Goal: Task Accomplishment & Management: Use online tool/utility

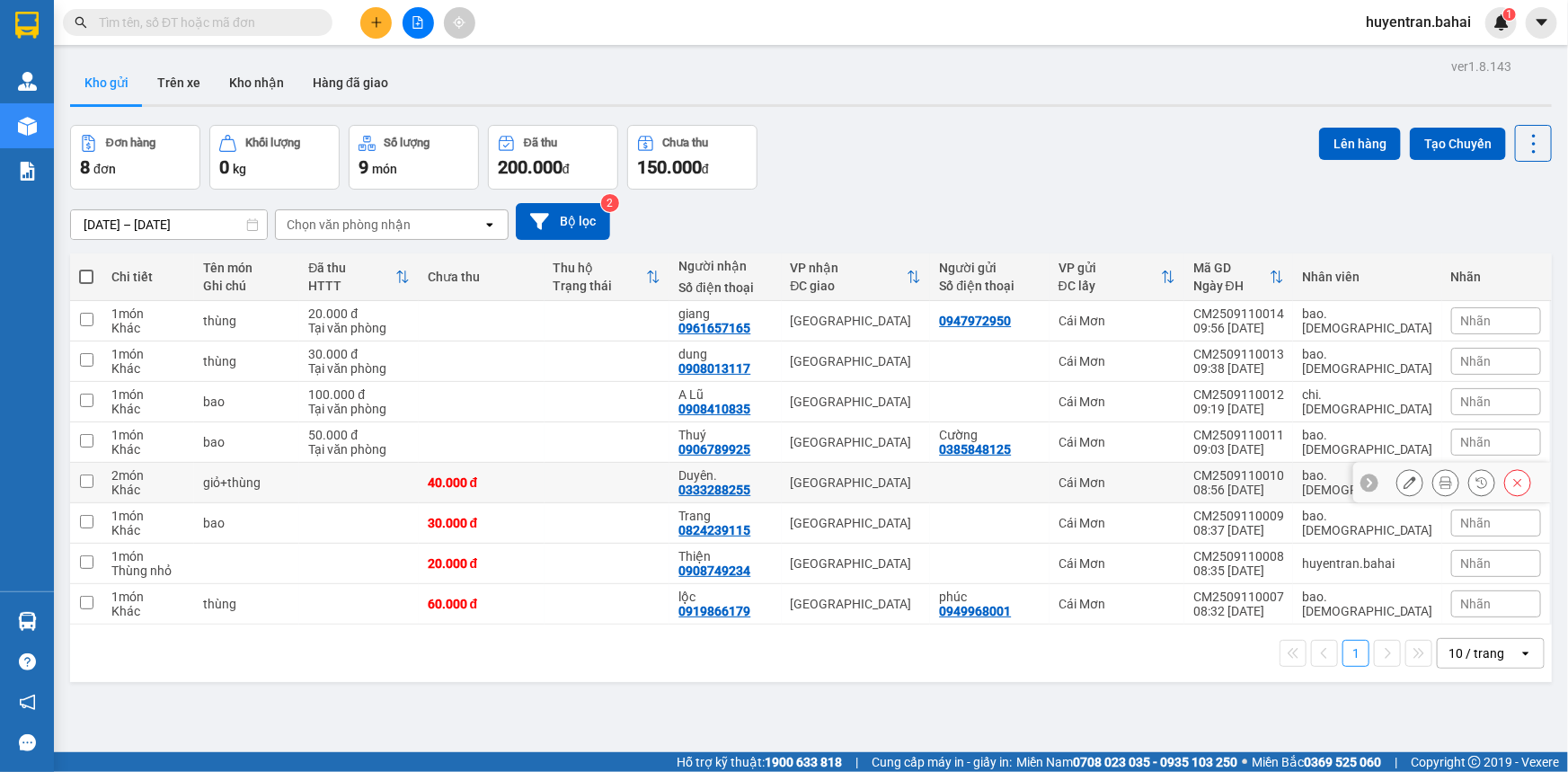
click at [84, 468] on td at bounding box center [85, 483] width 32 height 41
checkbox input "true"
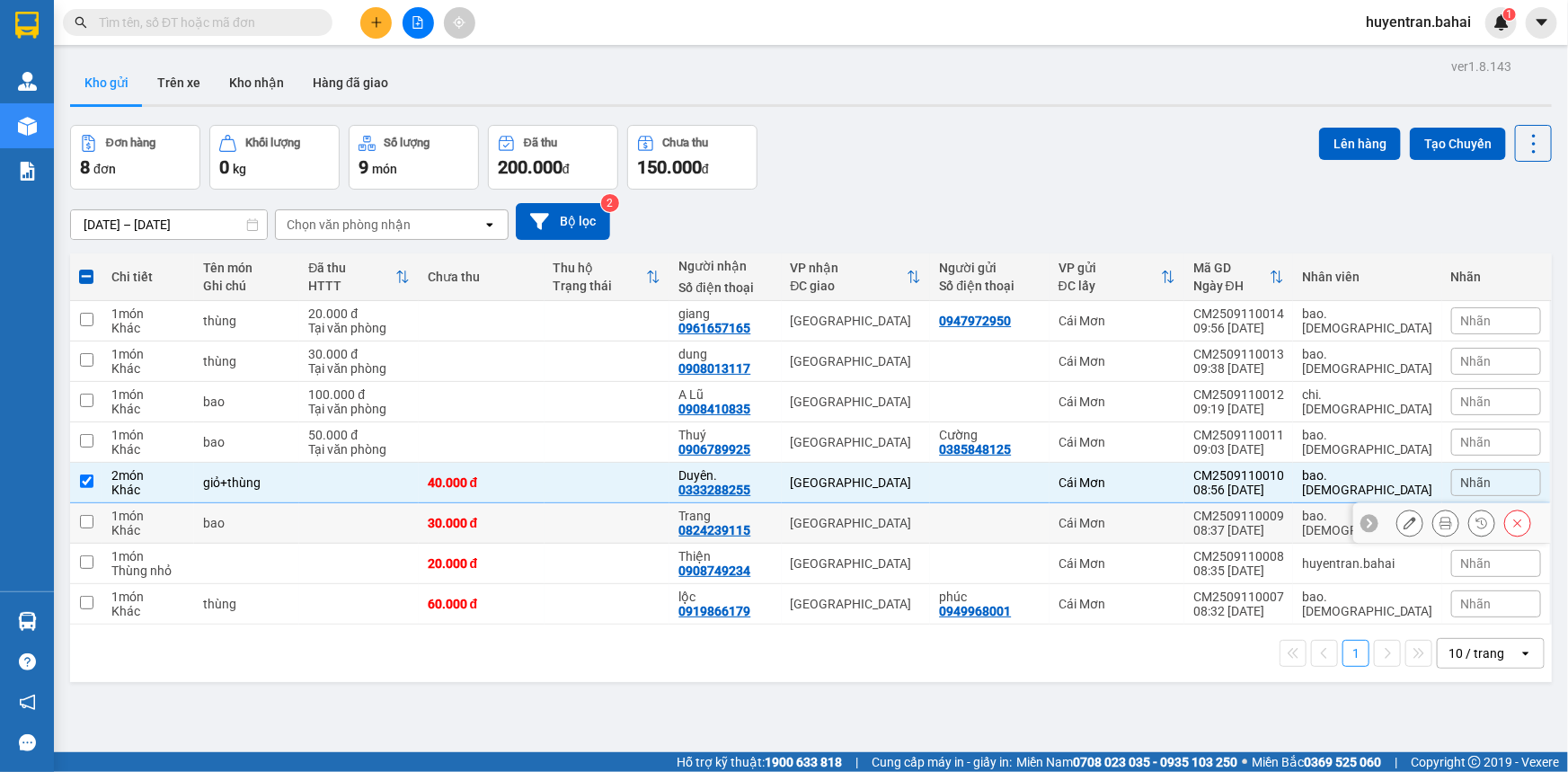
drag, startPoint x: 94, startPoint y: 517, endPoint x: 99, endPoint y: 539, distance: 22.6
click at [98, 531] on td at bounding box center [85, 524] width 32 height 41
checkbox input "true"
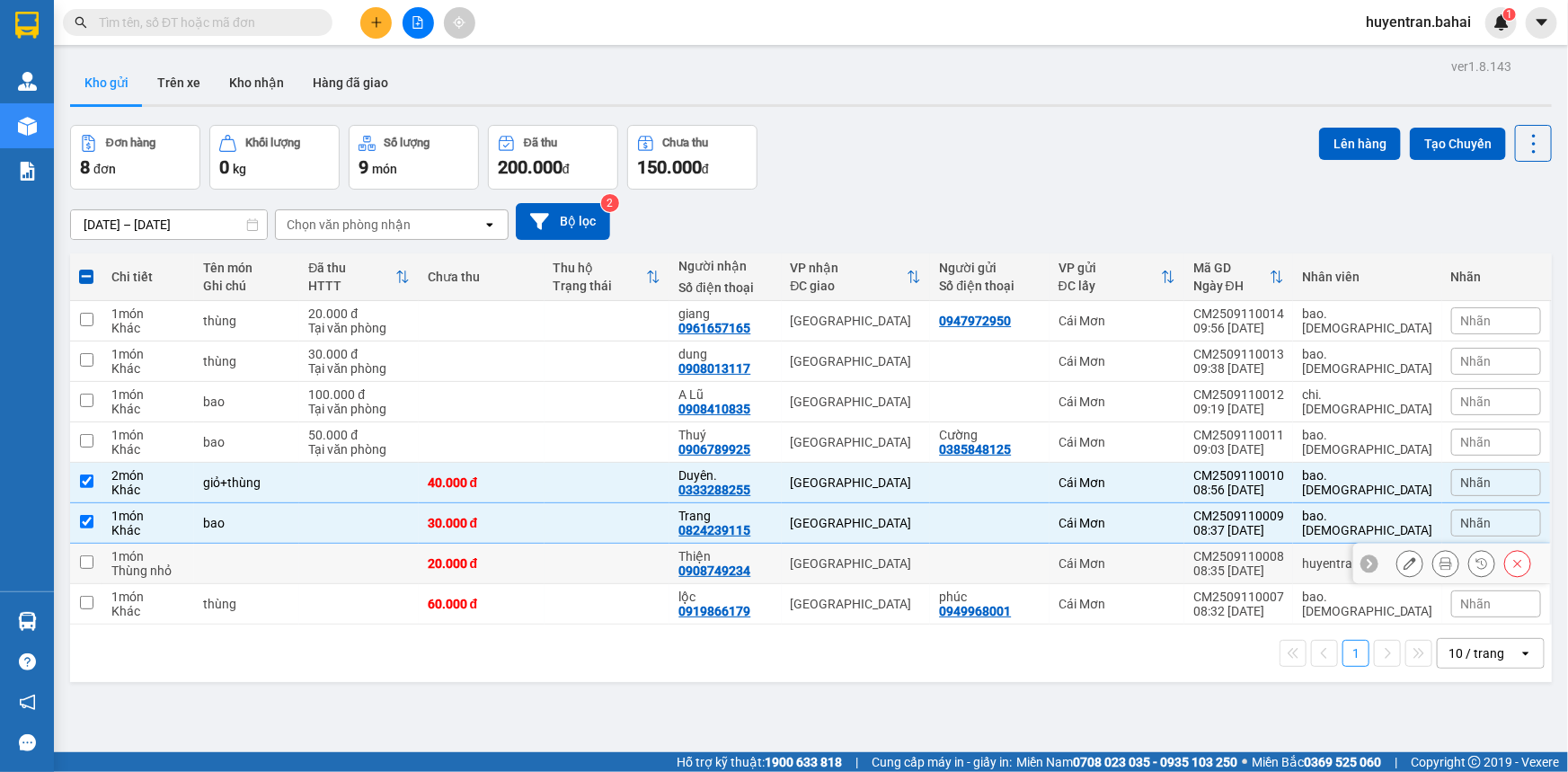
click at [106, 550] on td "1 món Thùng nhỏ" at bounding box center [148, 564] width 92 height 41
checkbox input "true"
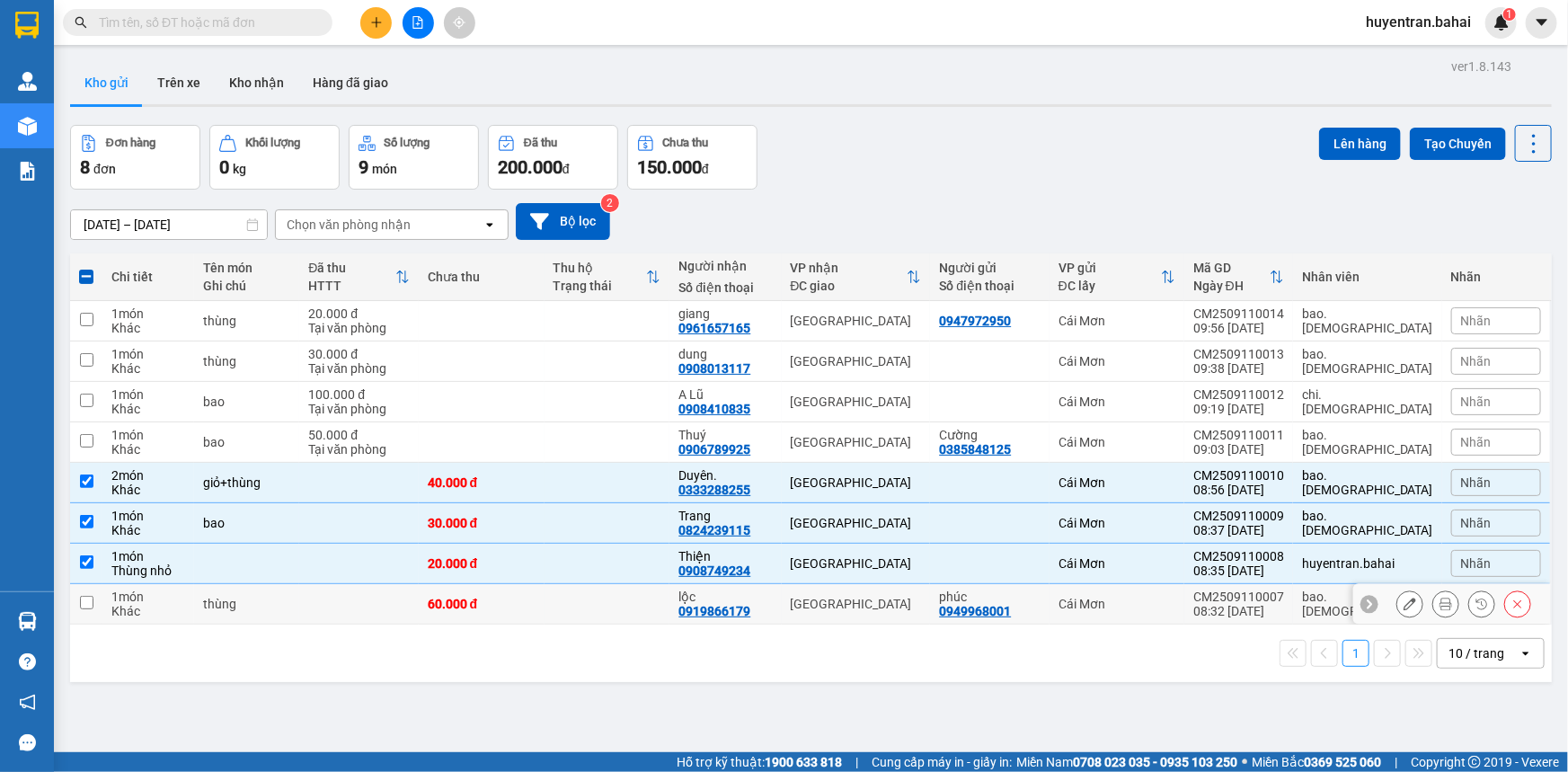
drag, startPoint x: 80, startPoint y: 595, endPoint x: 114, endPoint y: 575, distance: 39.4
click at [89, 587] on td at bounding box center [85, 604] width 32 height 41
checkbox input "true"
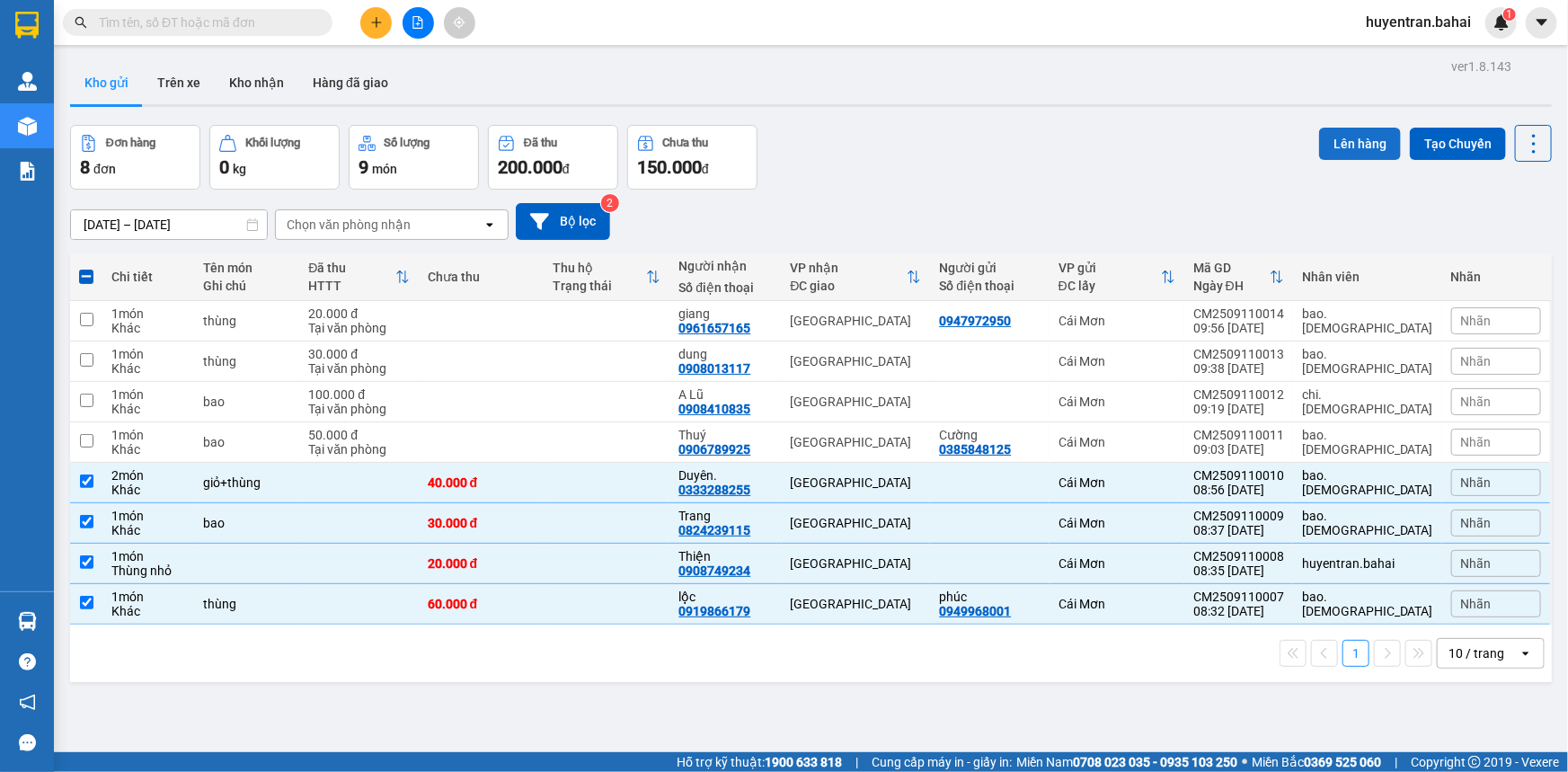
click at [1339, 140] on button "Lên hàng" at bounding box center [1360, 144] width 81 height 32
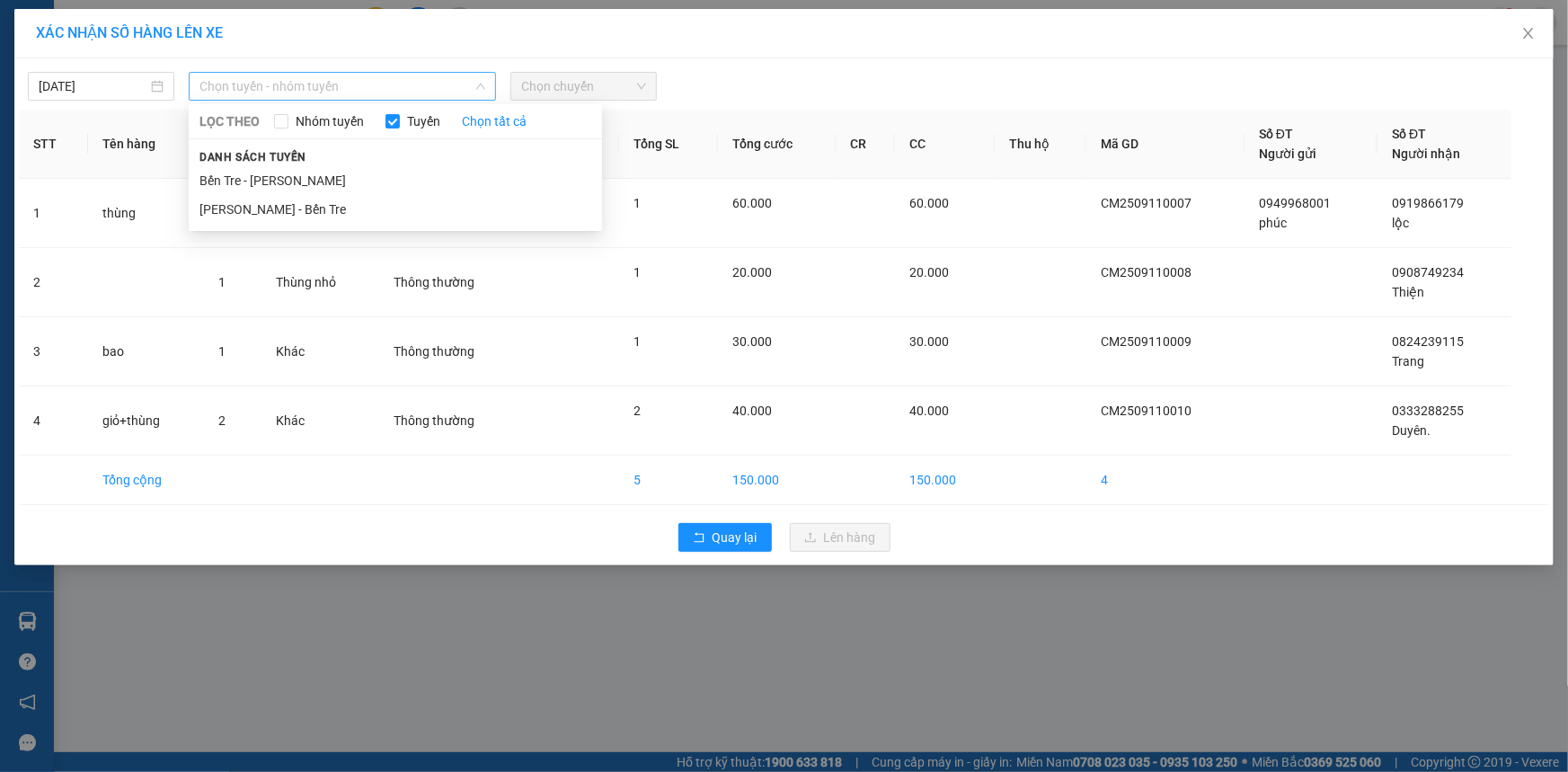
click at [410, 78] on span "Chọn tuyến - nhóm tuyến" at bounding box center [342, 86] width 286 height 27
drag, startPoint x: 412, startPoint y: 179, endPoint x: 602, endPoint y: 116, distance: 200.2
click at [423, 174] on li "Bến Tre - [PERSON_NAME]" at bounding box center [396, 180] width 413 height 29
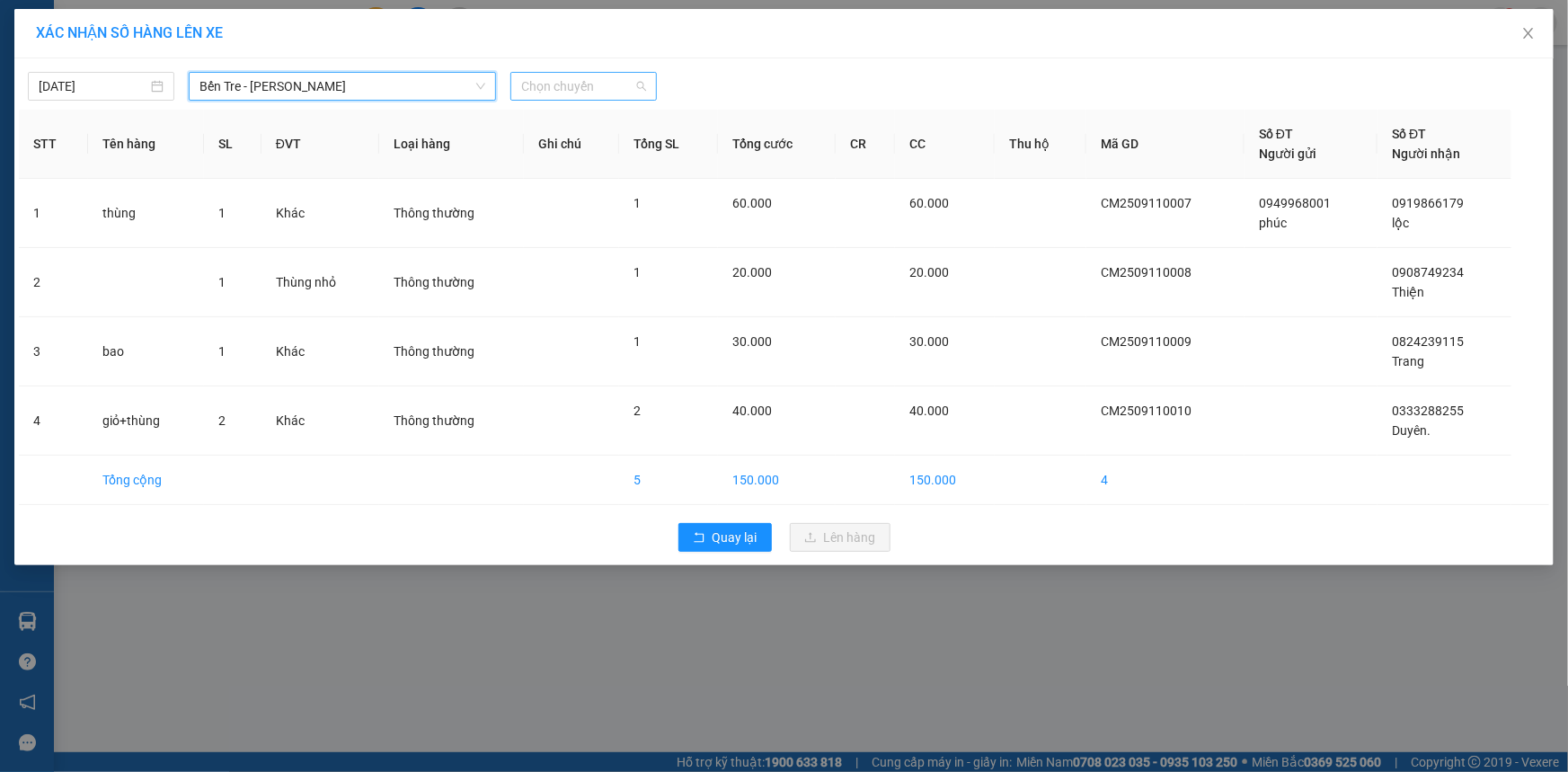
click at [642, 87] on span "Chọn chuyến" at bounding box center [584, 86] width 125 height 27
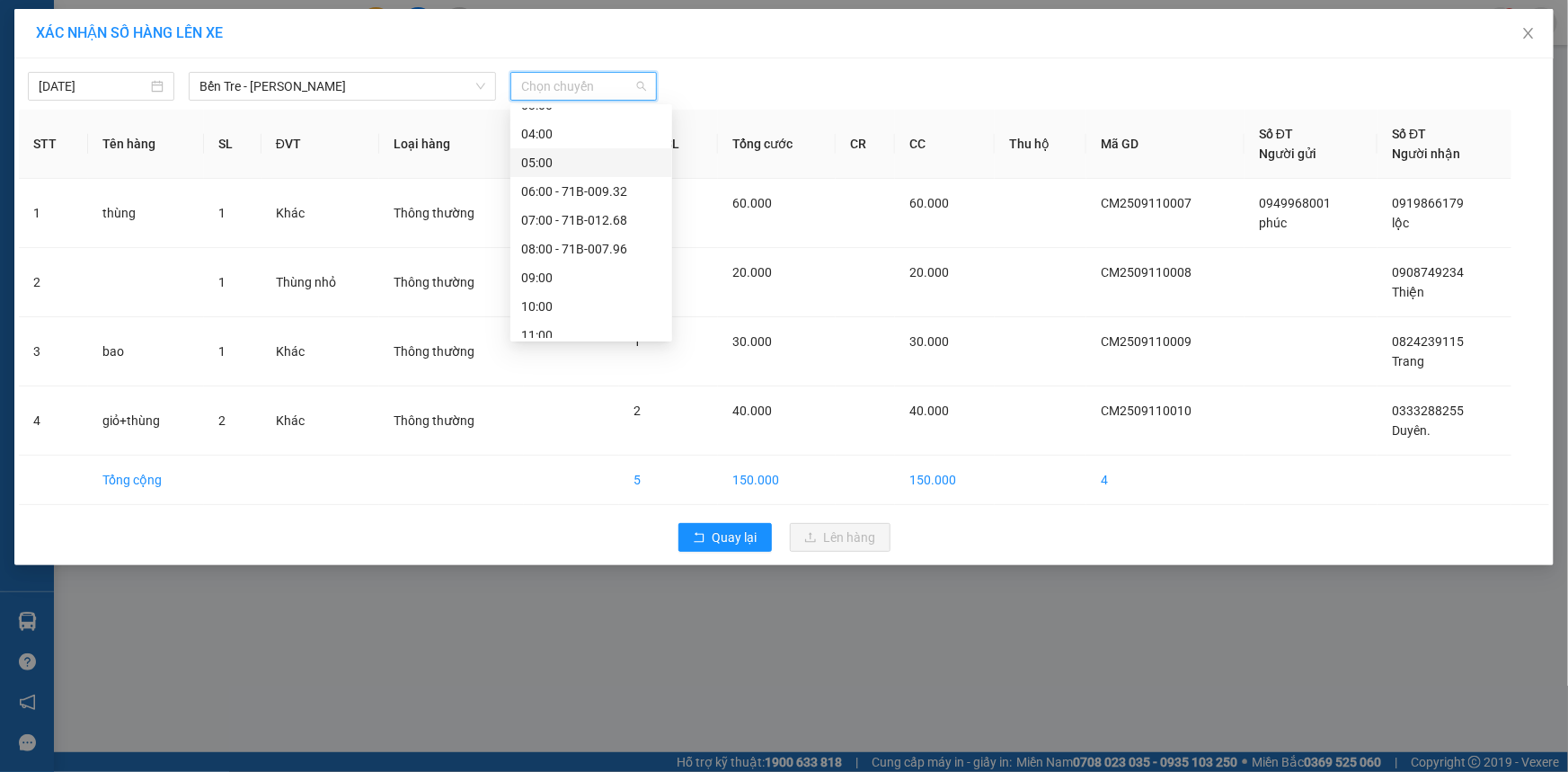
scroll to position [244, 0]
click at [586, 109] on div "09:00" at bounding box center [592, 108] width 141 height 19
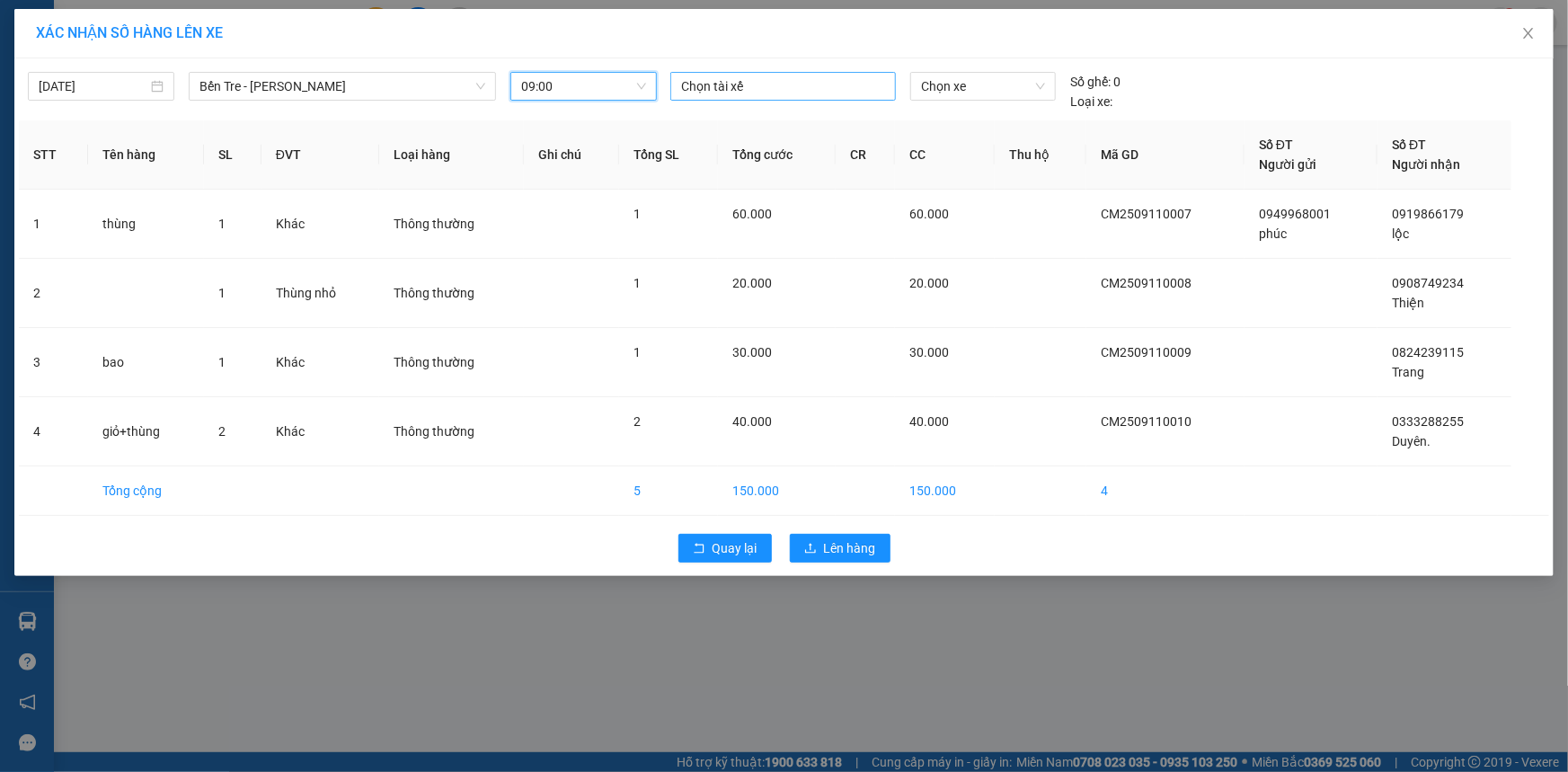
click at [747, 80] on div at bounding box center [783, 86] width 216 height 21
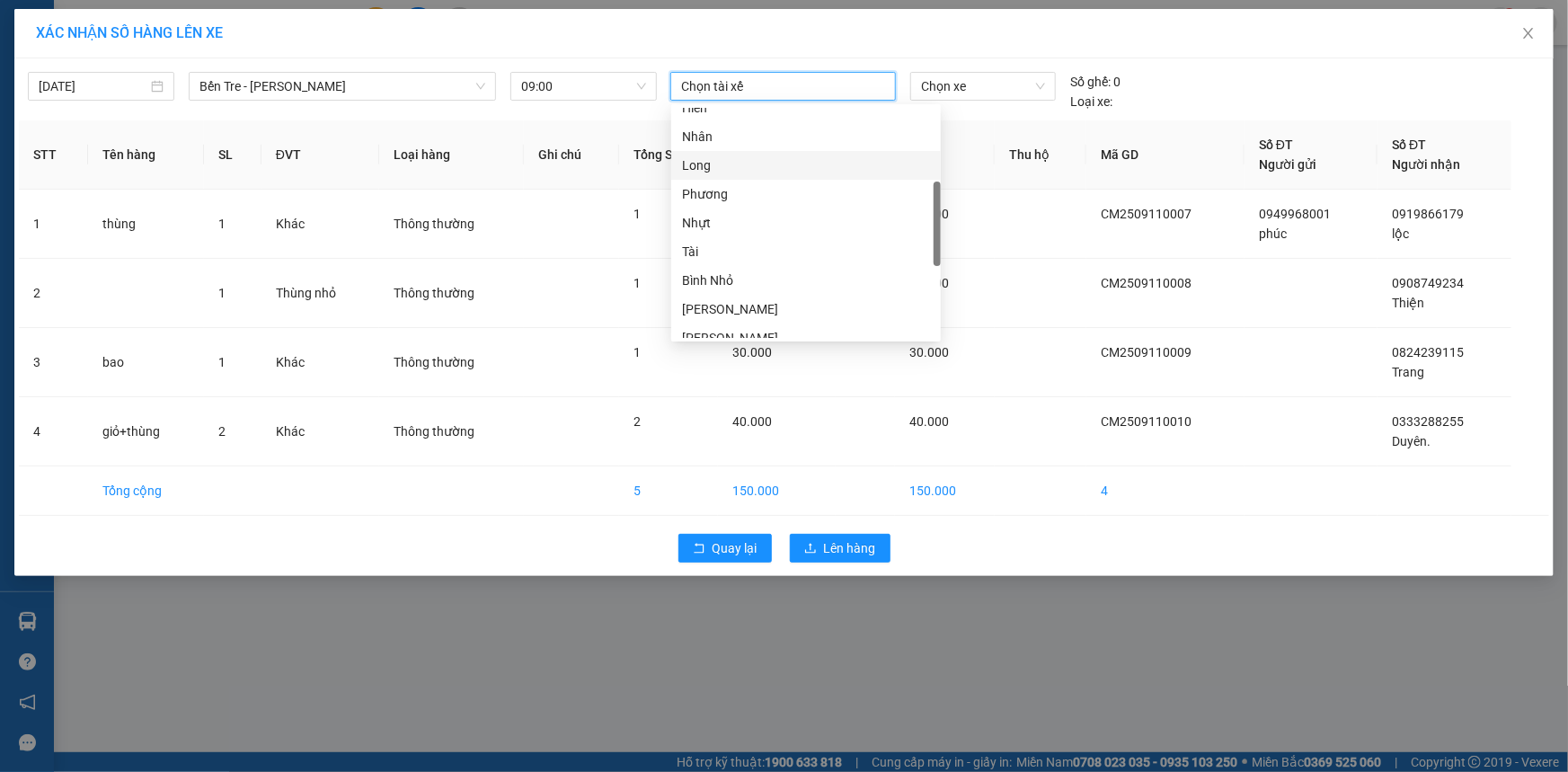
scroll to position [163, 0]
drag, startPoint x: 721, startPoint y: 191, endPoint x: 848, endPoint y: 149, distance: 133.8
click at [723, 190] on div "Hiến" at bounding box center [806, 189] width 248 height 19
click at [988, 81] on span "Chọn xe" at bounding box center [983, 86] width 124 height 27
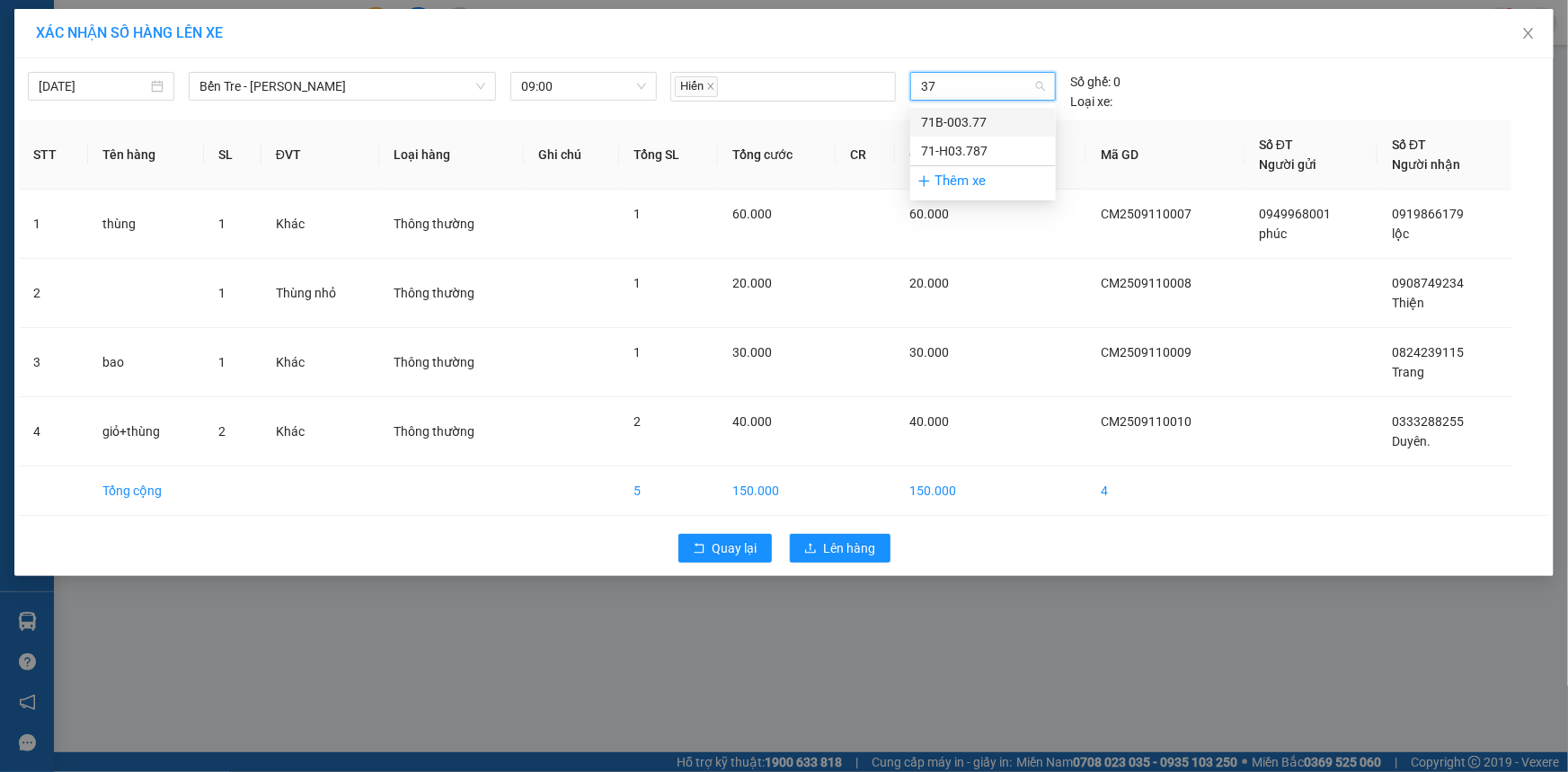
type input "377"
click at [987, 118] on div "71B-003.77" at bounding box center [983, 122] width 124 height 19
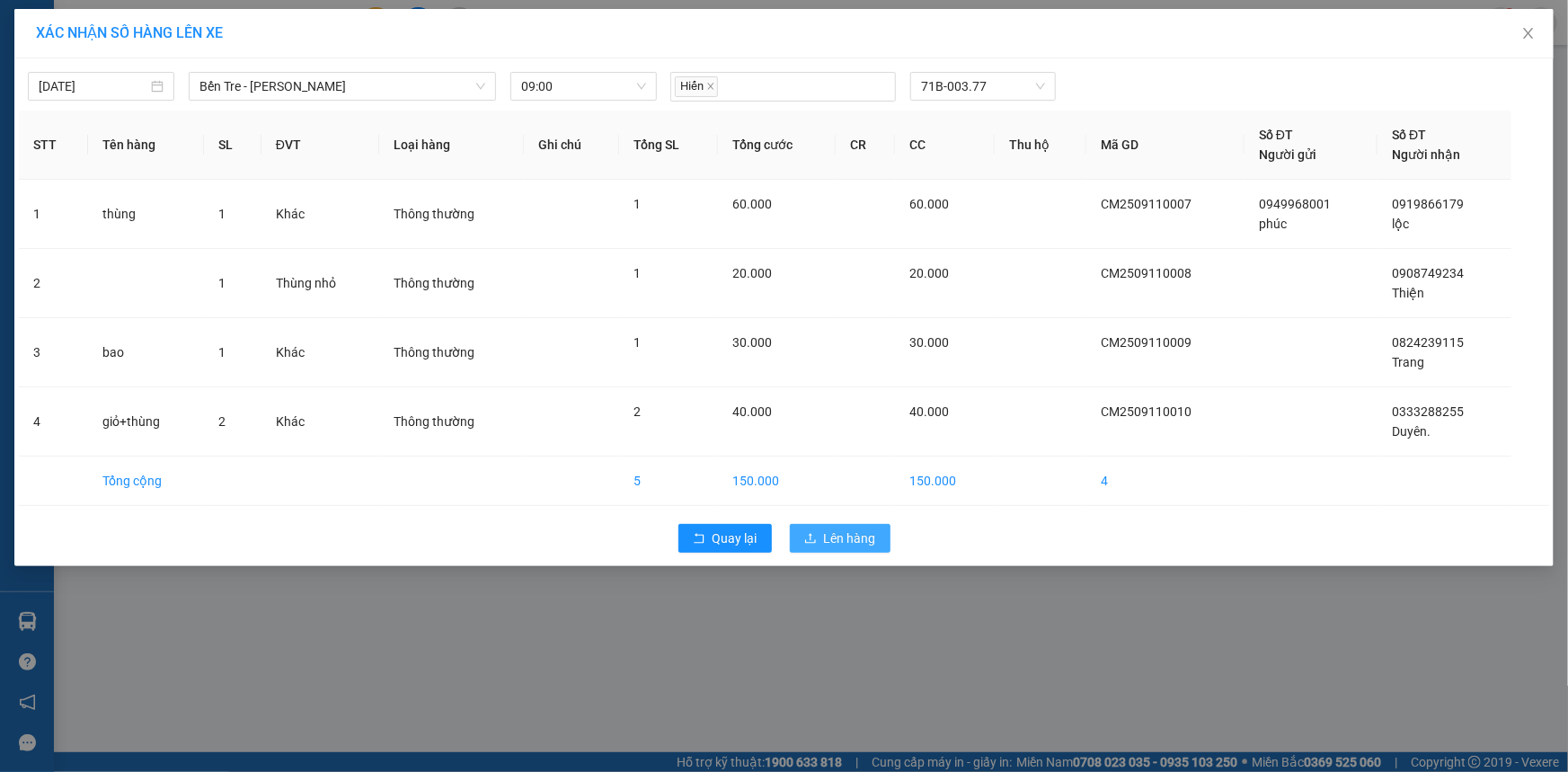
click at [836, 539] on span "Lên hàng" at bounding box center [850, 538] width 52 height 19
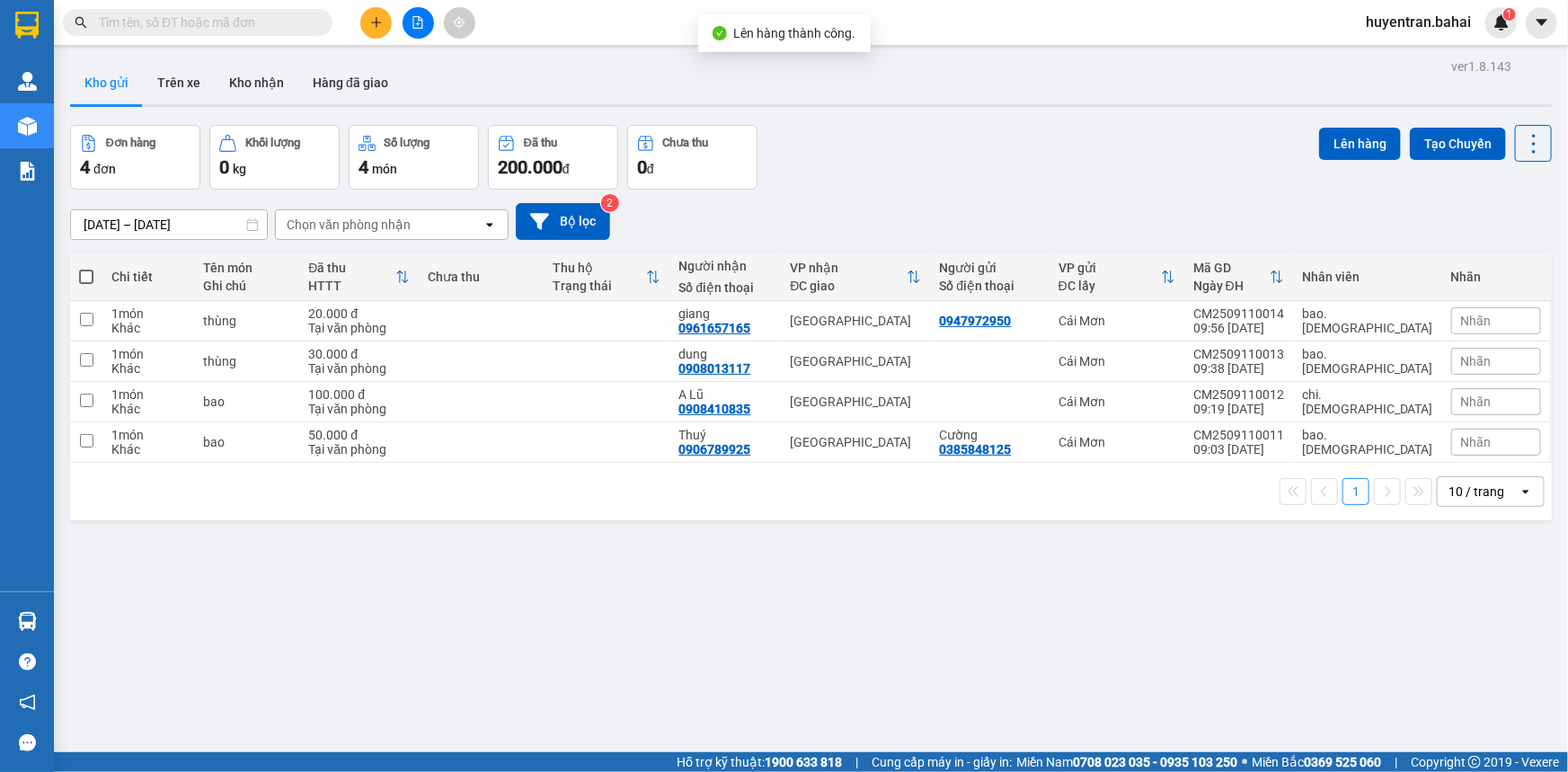
click at [90, 278] on span at bounding box center [86, 276] width 15 height 15
click at [86, 268] on input "checkbox" at bounding box center [86, 268] width 0 height 0
checkbox input "true"
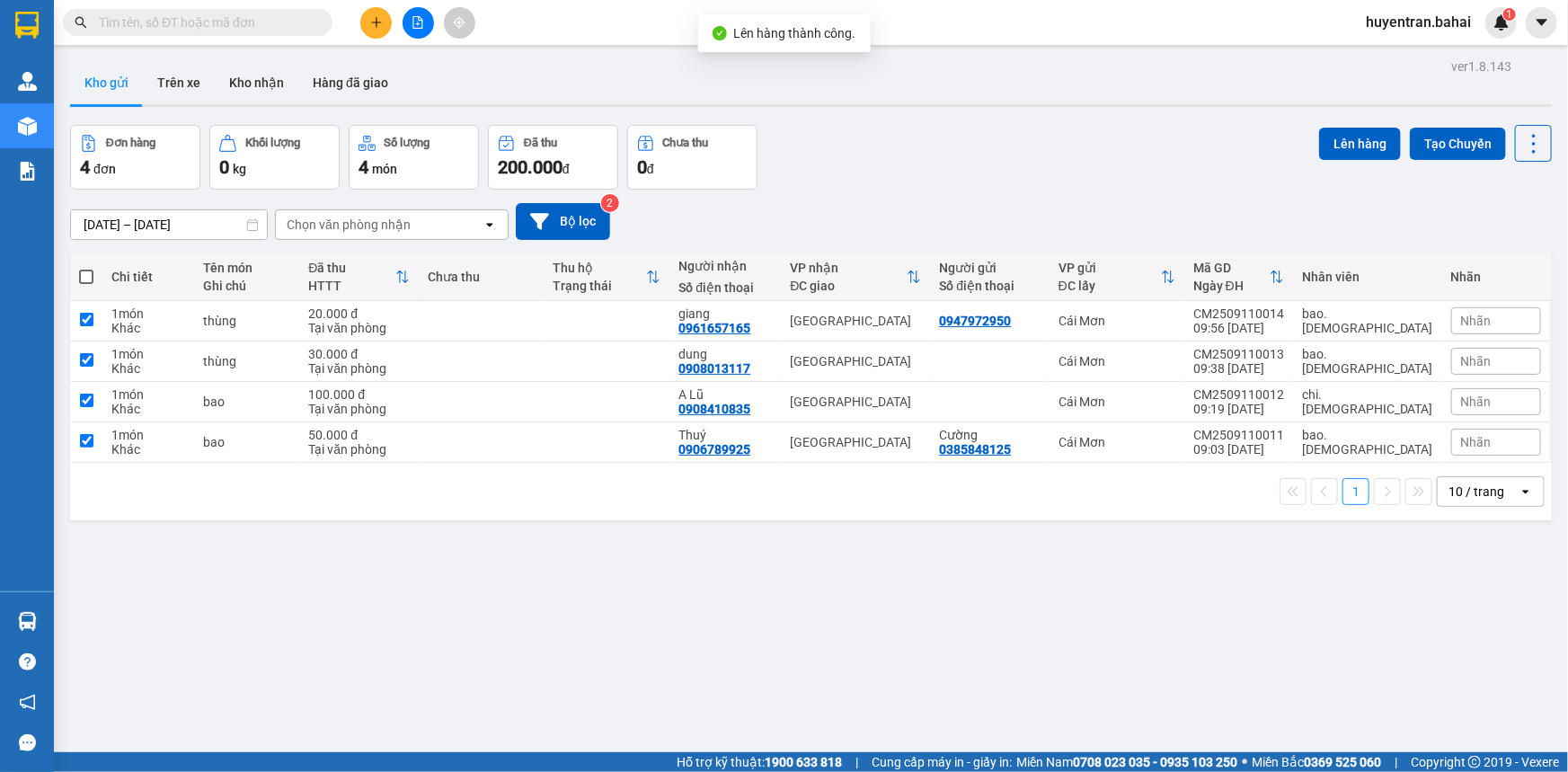
checkbox input "true"
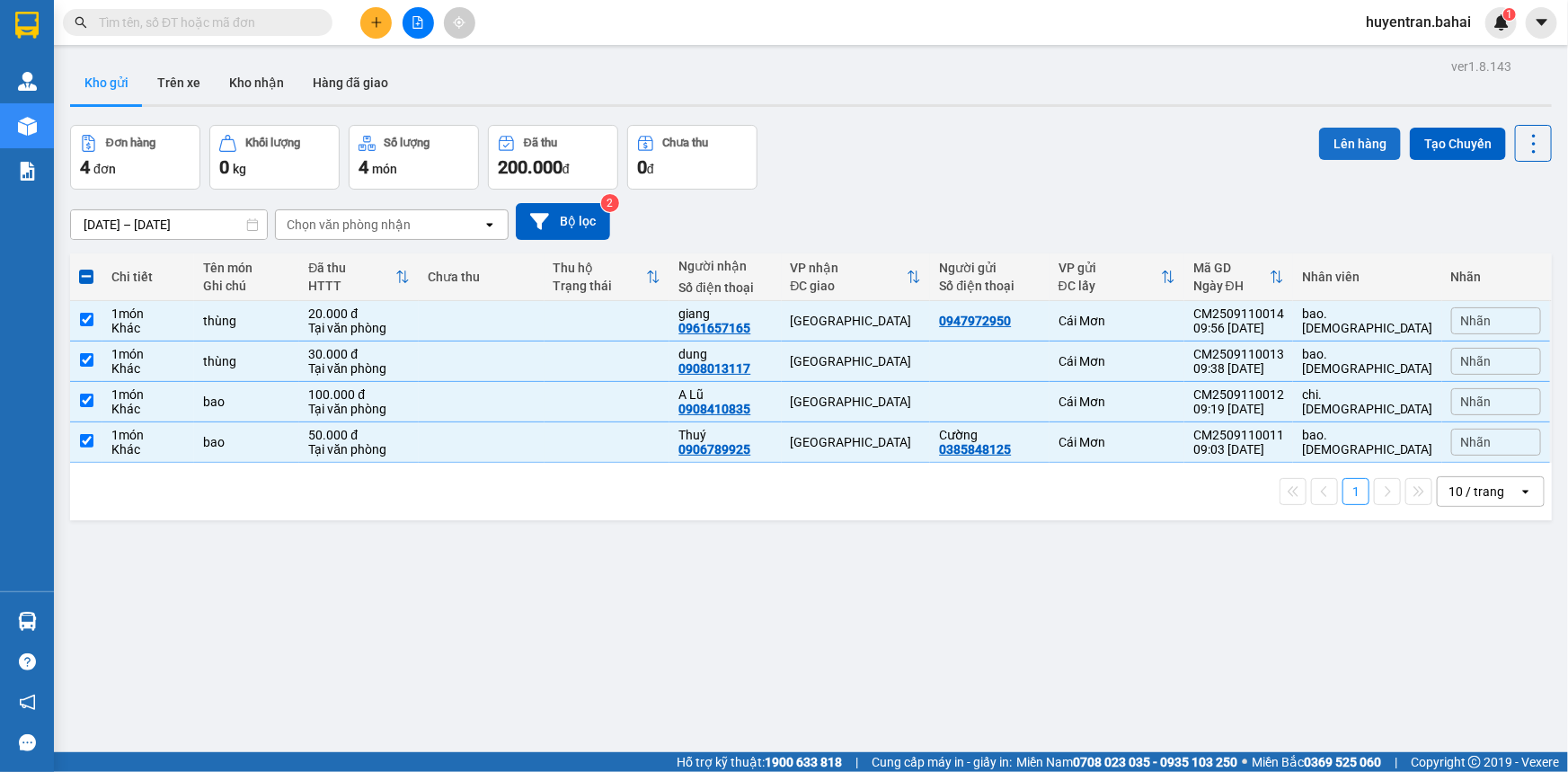
click at [1367, 143] on button "Lên hàng" at bounding box center [1360, 144] width 81 height 32
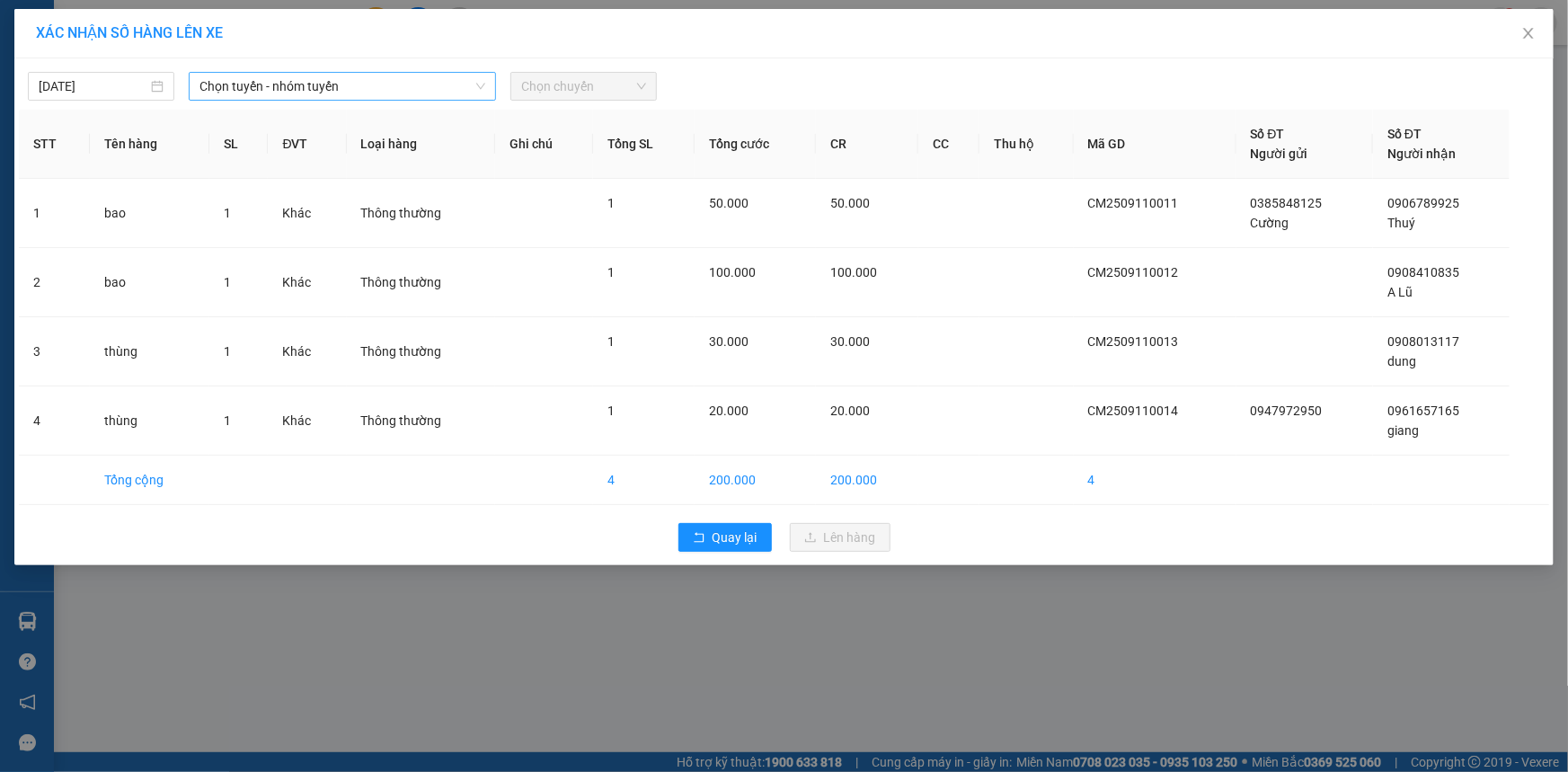
drag, startPoint x: 379, startPoint y: 80, endPoint x: 382, endPoint y: 98, distance: 18.2
click at [380, 83] on span "Chọn tuyến - nhóm tuyến" at bounding box center [342, 86] width 286 height 27
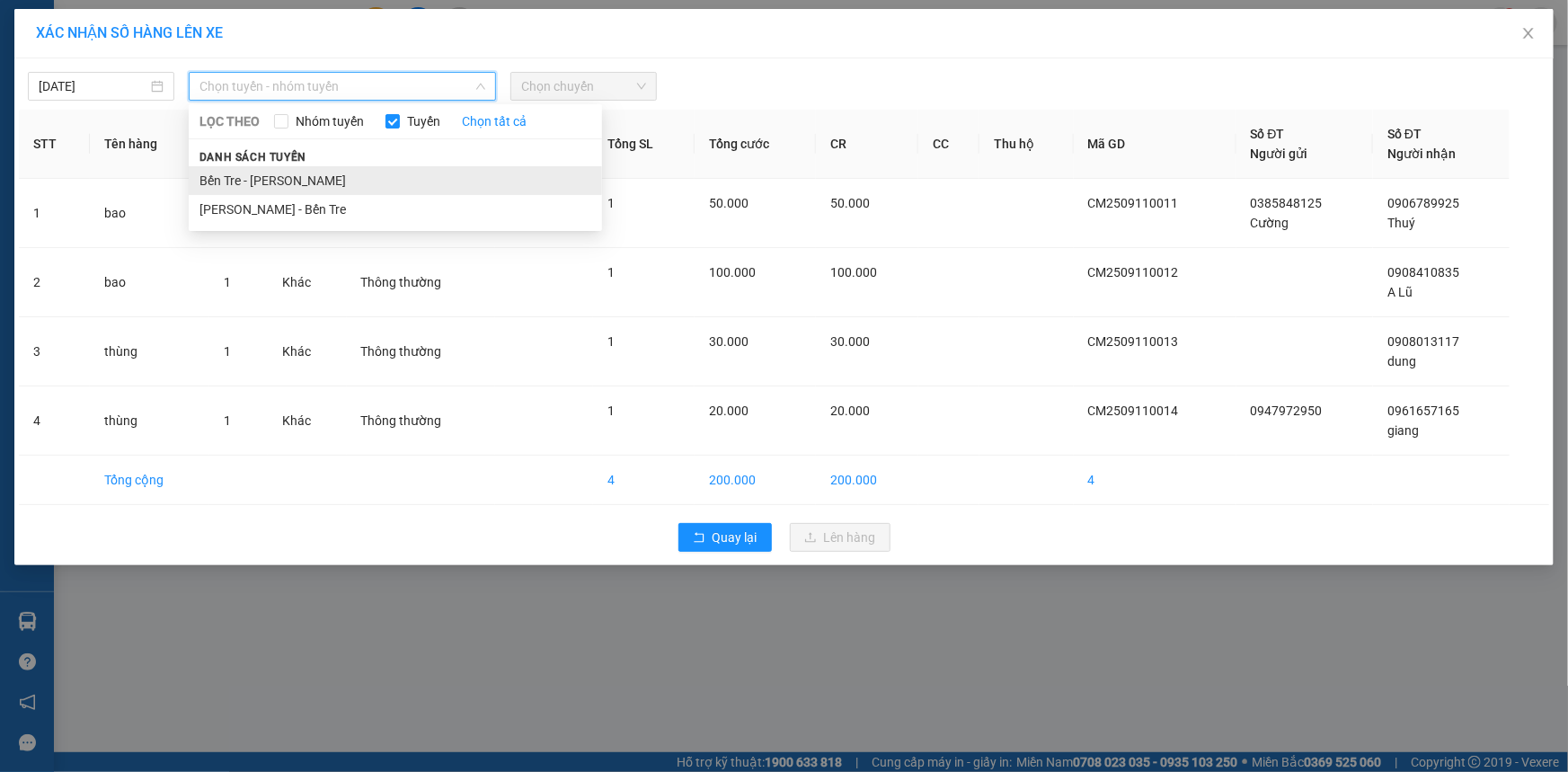
click at [406, 173] on li "Bến Tre - [PERSON_NAME]" at bounding box center [396, 180] width 413 height 29
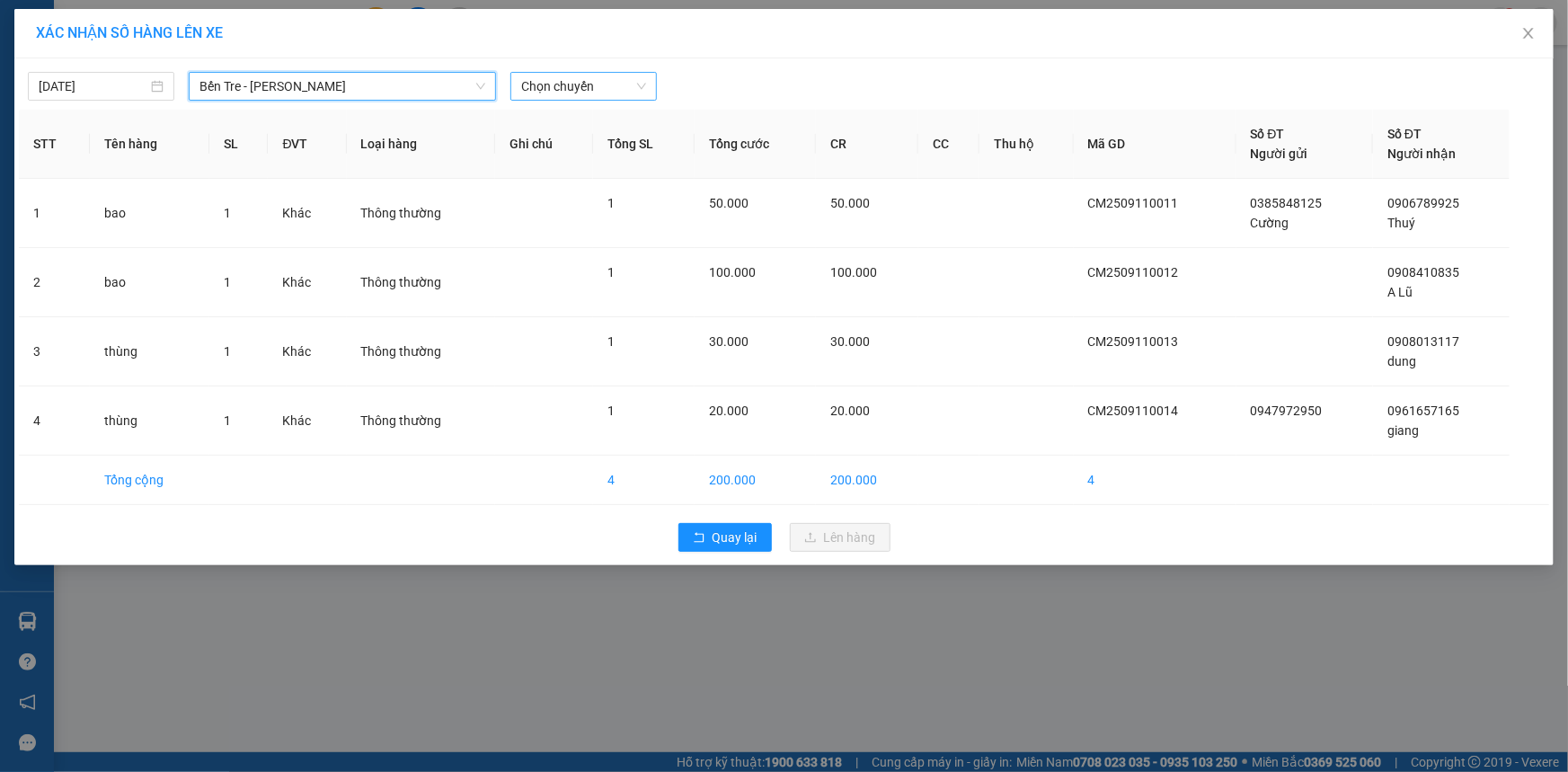
click at [620, 73] on span "Chọn chuyến" at bounding box center [584, 86] width 125 height 27
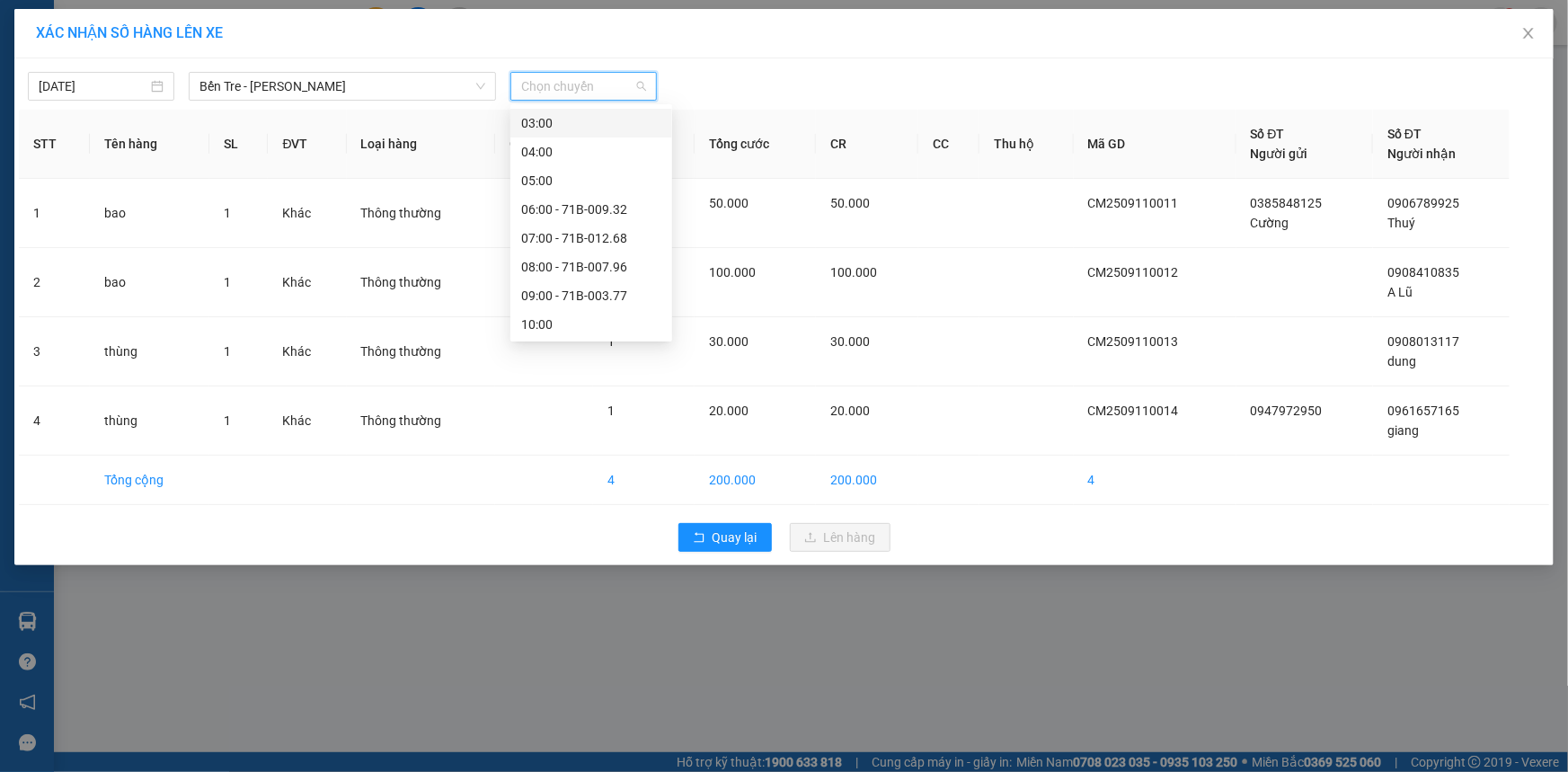
scroll to position [163, 0]
click at [598, 220] on div "10:00" at bounding box center [592, 218] width 141 height 19
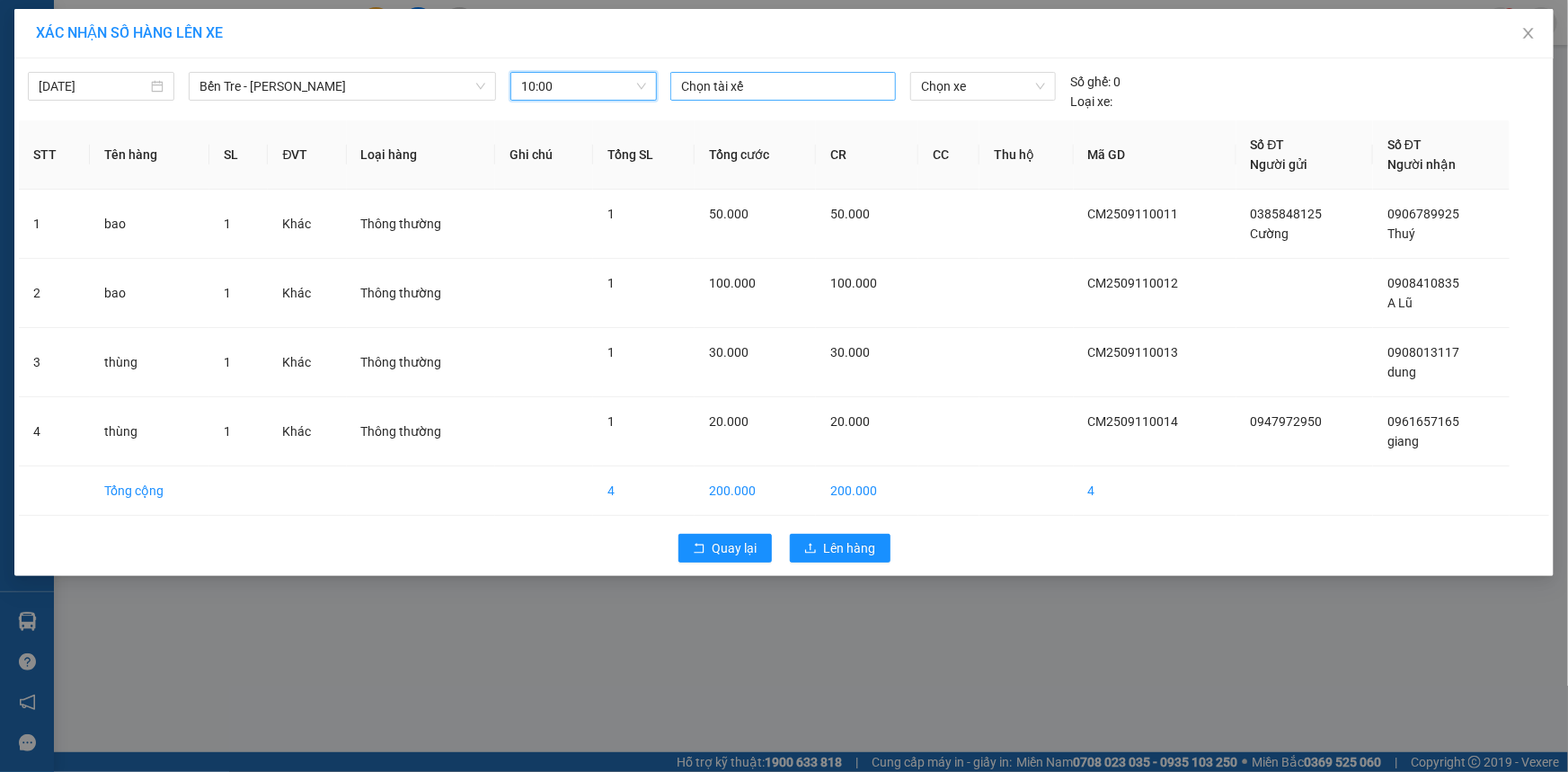
click at [767, 82] on div at bounding box center [783, 86] width 216 height 21
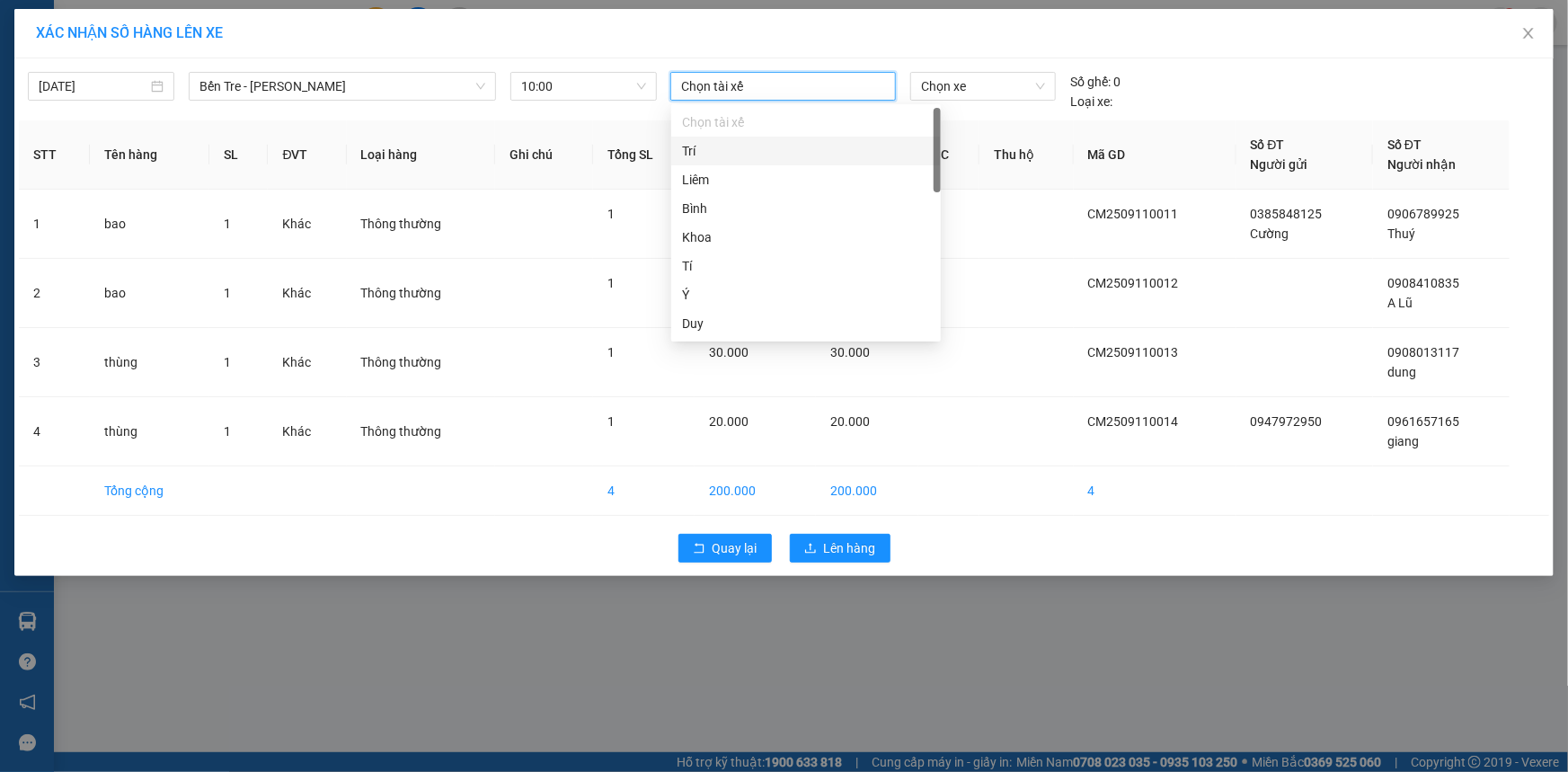
click at [763, 155] on div "Trí" at bounding box center [806, 151] width 248 height 19
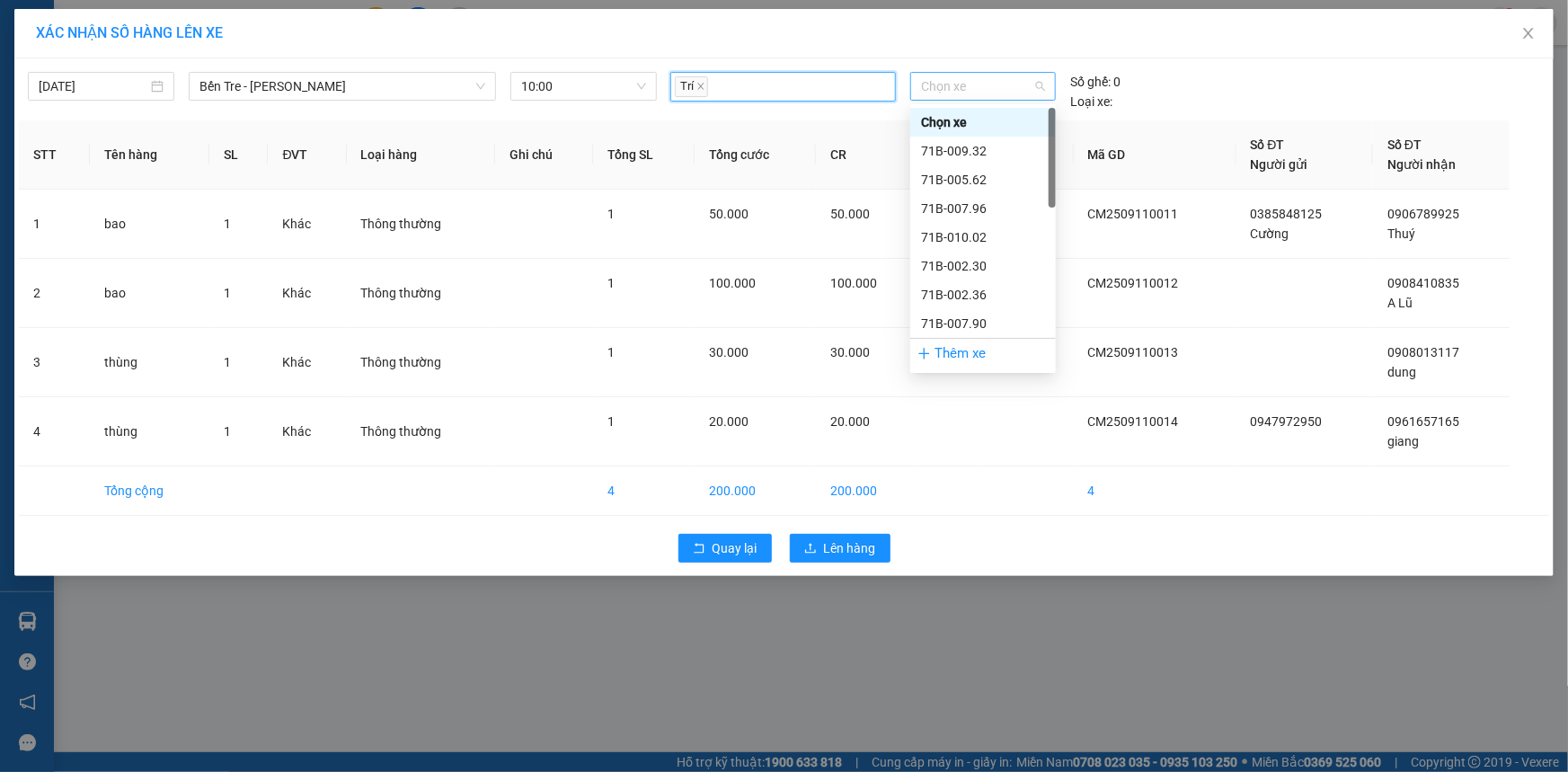
click at [1013, 89] on span "Chọn xe" at bounding box center [983, 86] width 124 height 27
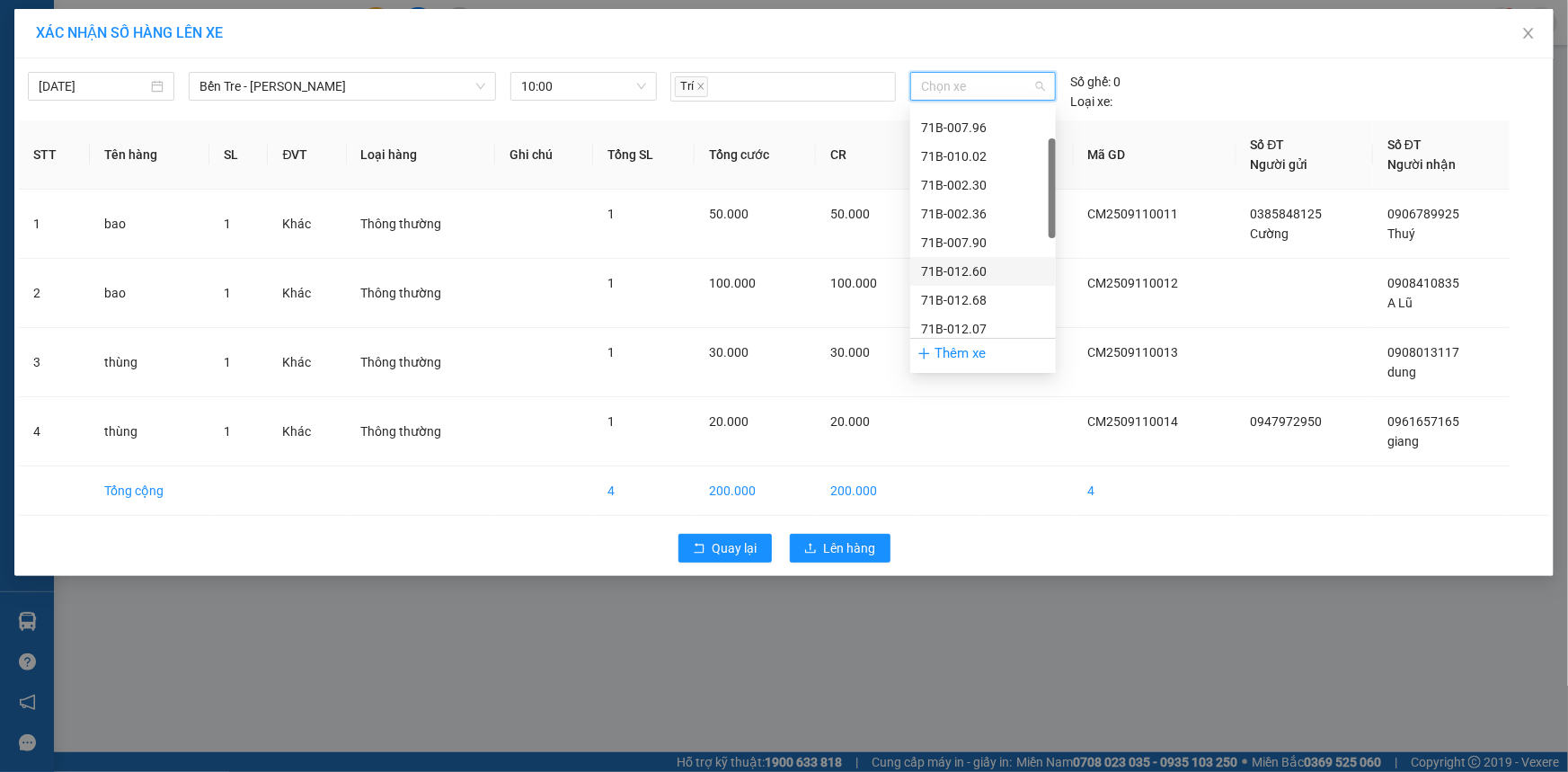
click at [973, 263] on div "71B-012.60" at bounding box center [983, 272] width 124 height 19
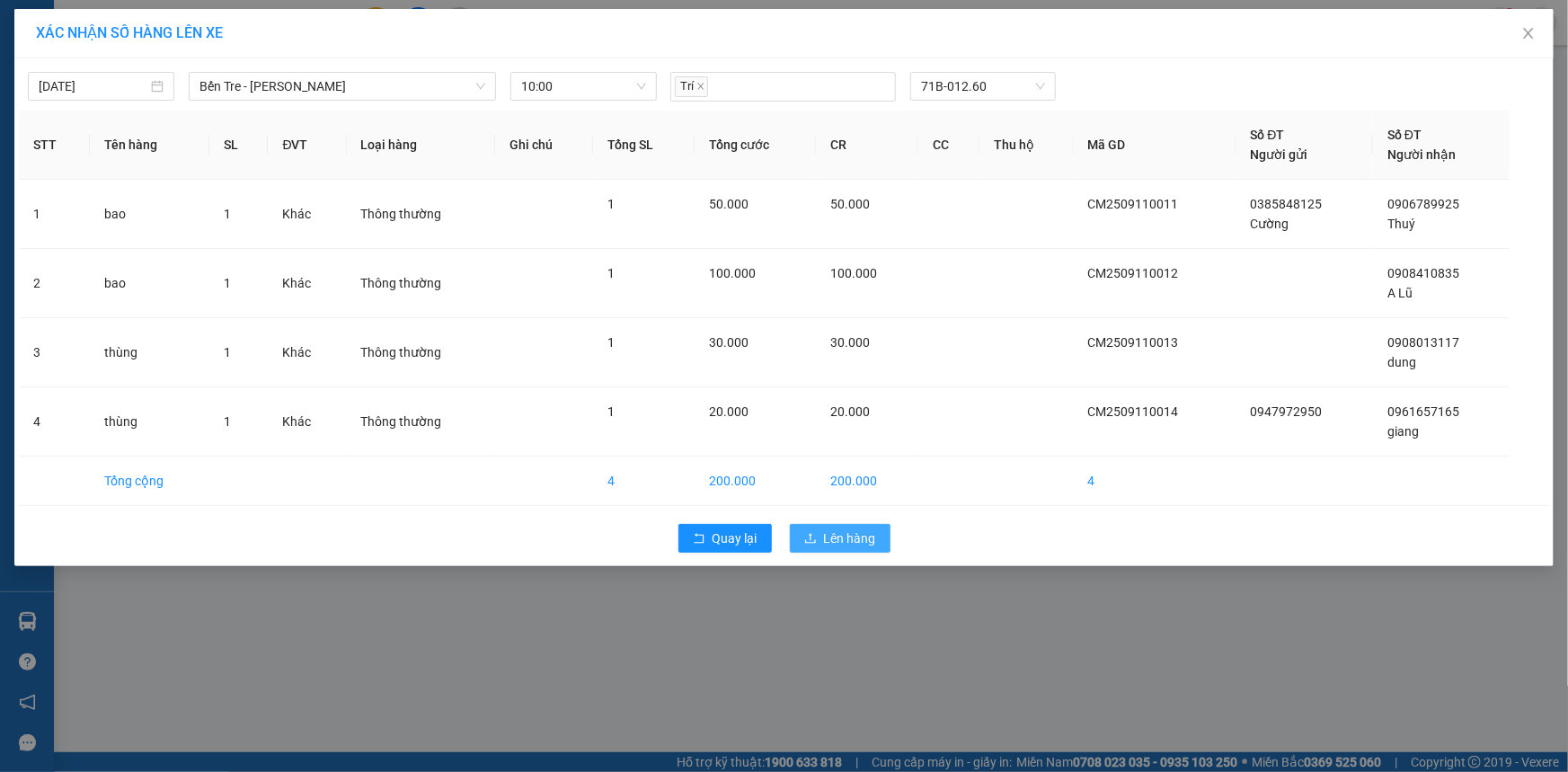
click at [844, 535] on span "Lên hàng" at bounding box center [850, 538] width 52 height 19
